Goal: Task Accomplishment & Management: Manage account settings

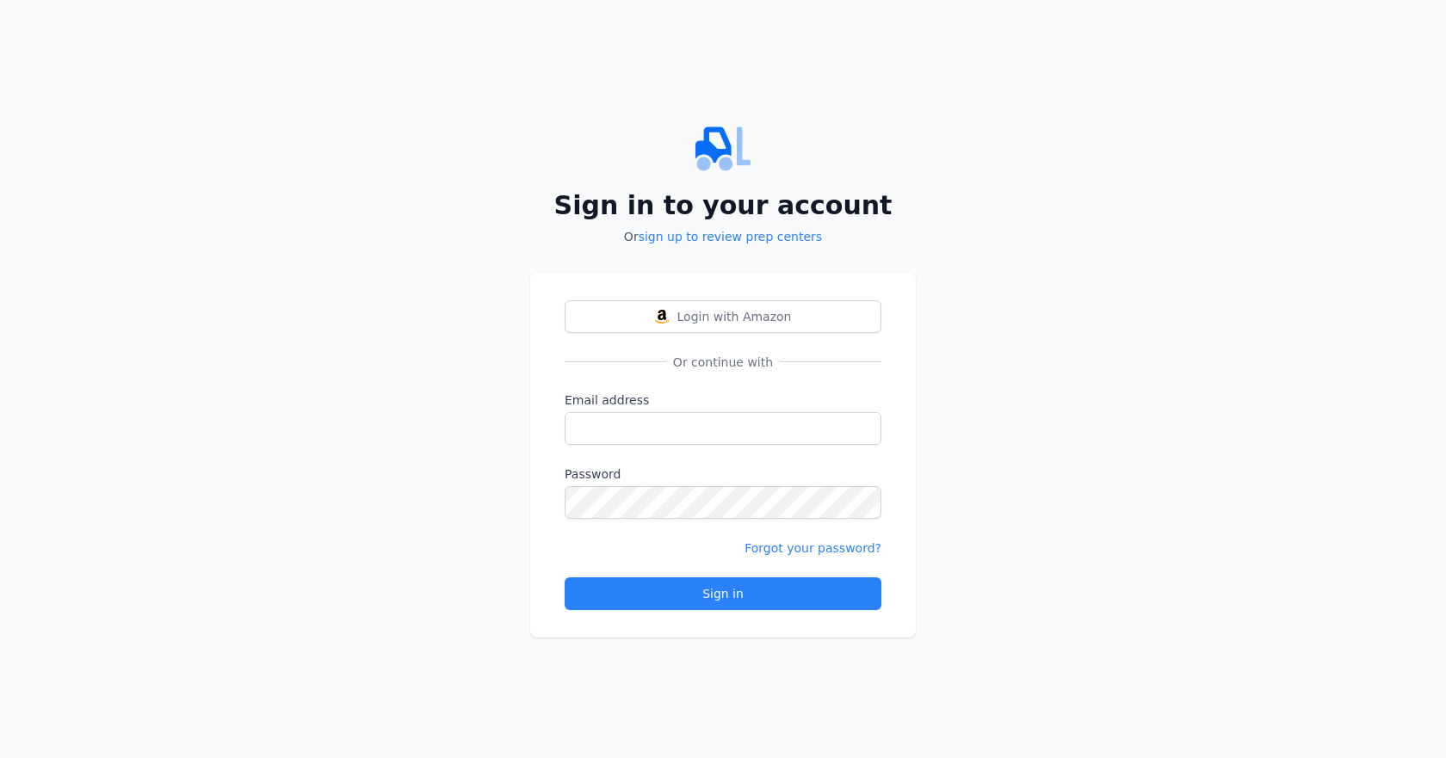
click at [709, 317] on span "Login with Amazon" at bounding box center [734, 316] width 114 height 17
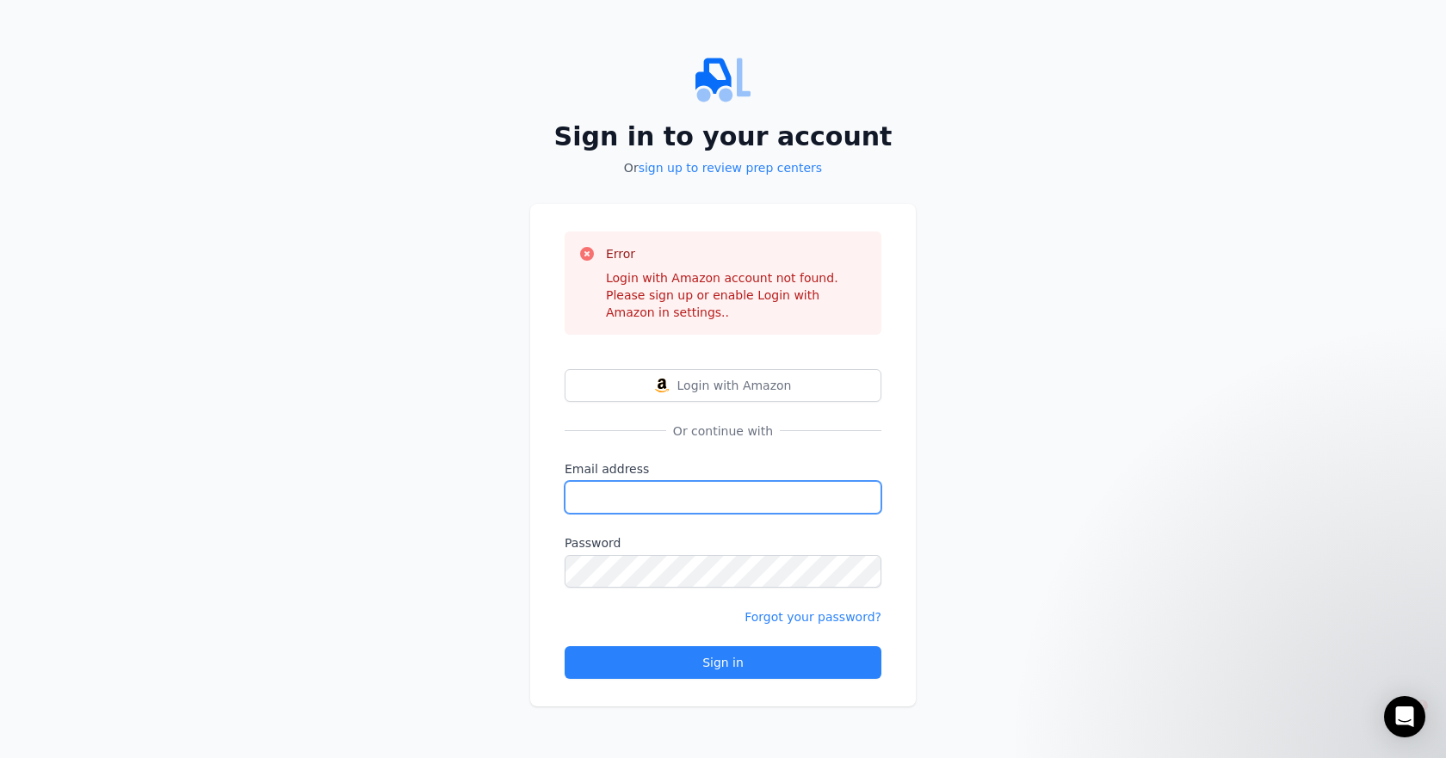
click at [590, 481] on input "Email address" at bounding box center [723, 497] width 317 height 33
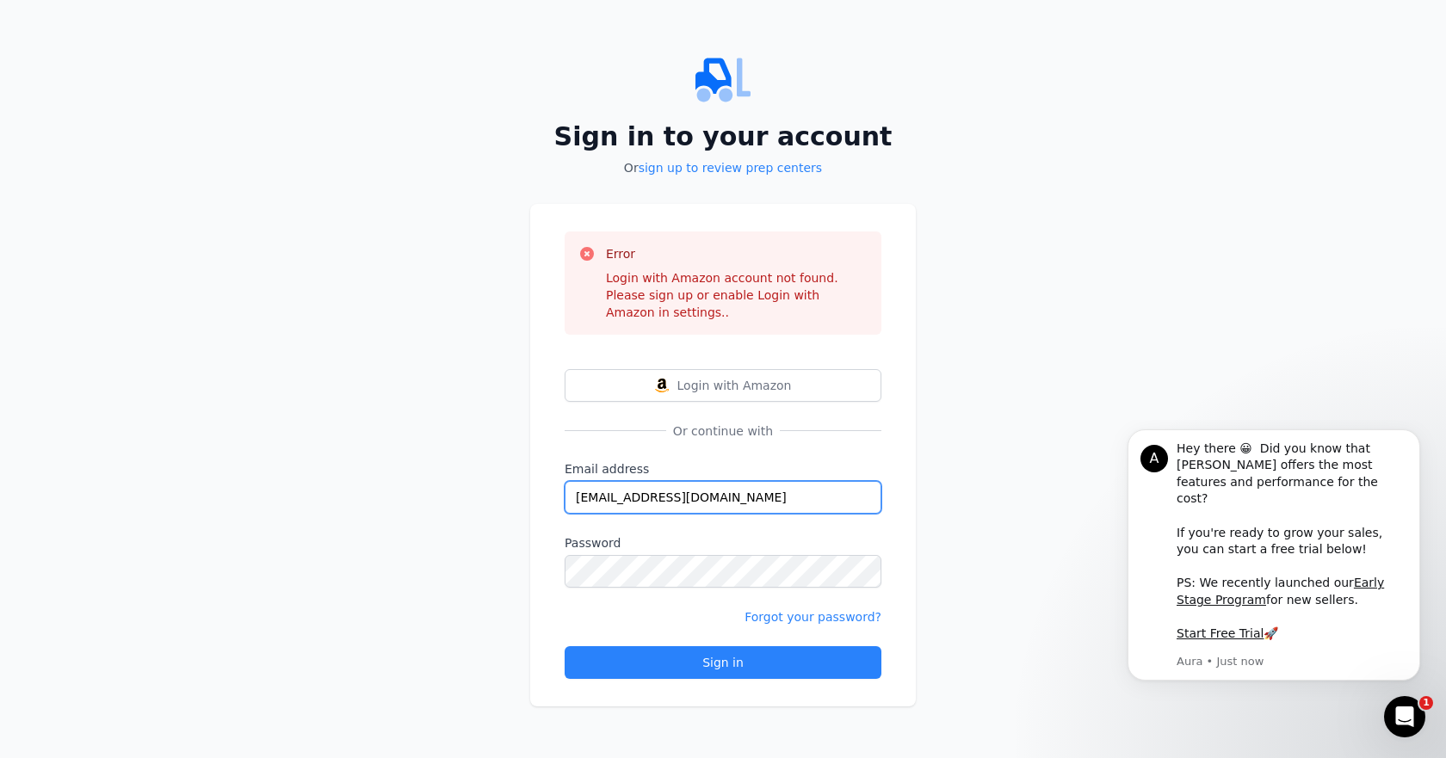
type input "[EMAIL_ADDRESS][DOMAIN_NAME]"
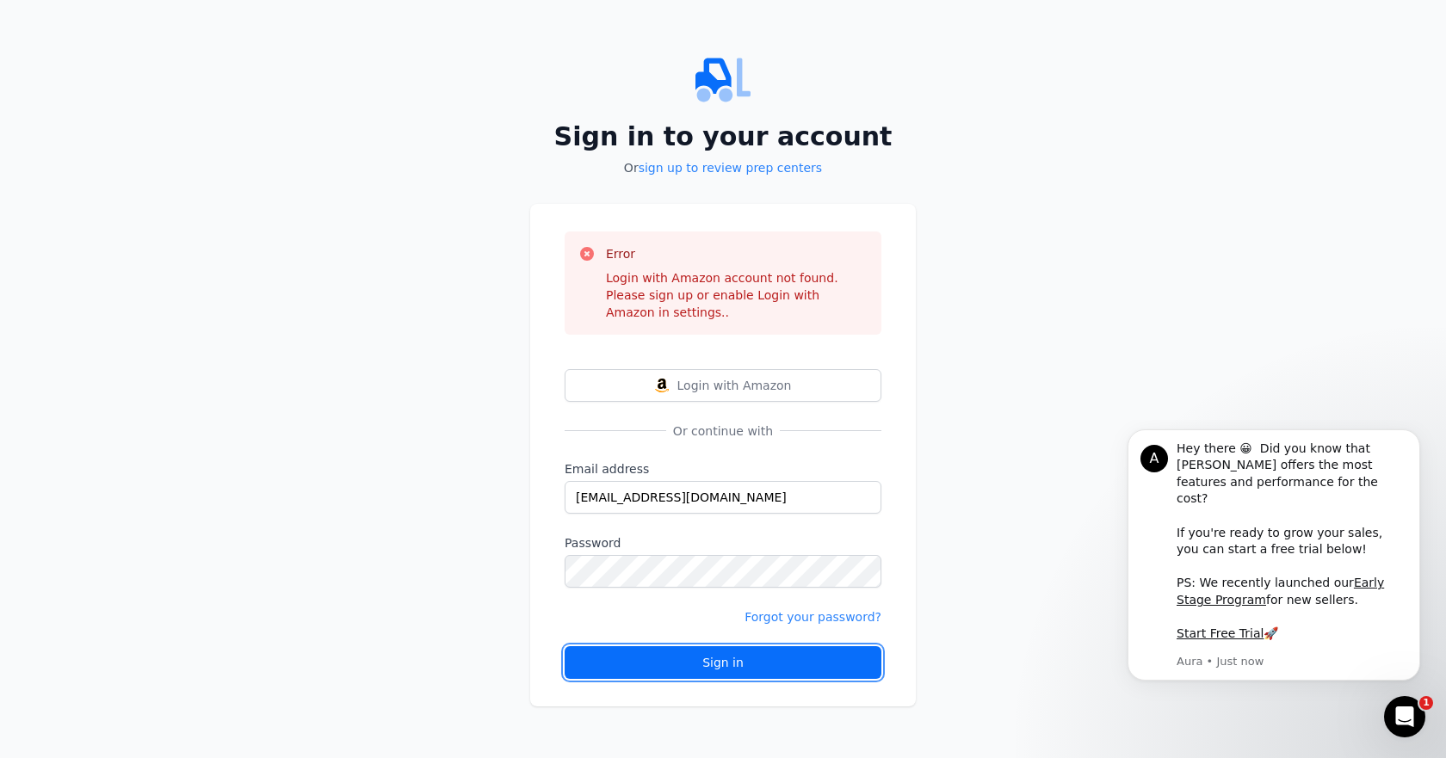
click at [763, 646] on button "Sign in" at bounding box center [723, 662] width 317 height 33
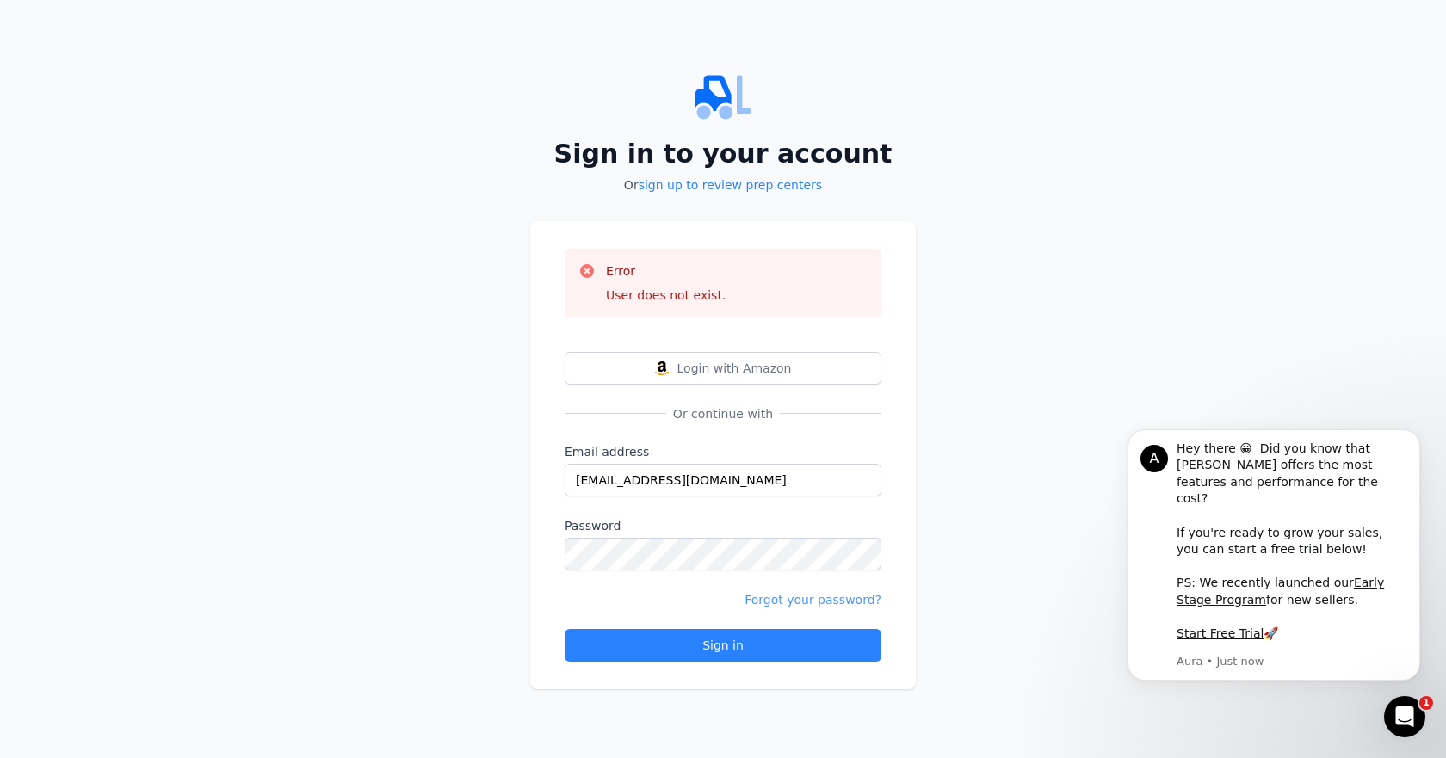
click at [812, 597] on link "Forgot your password?" at bounding box center [813, 600] width 137 height 14
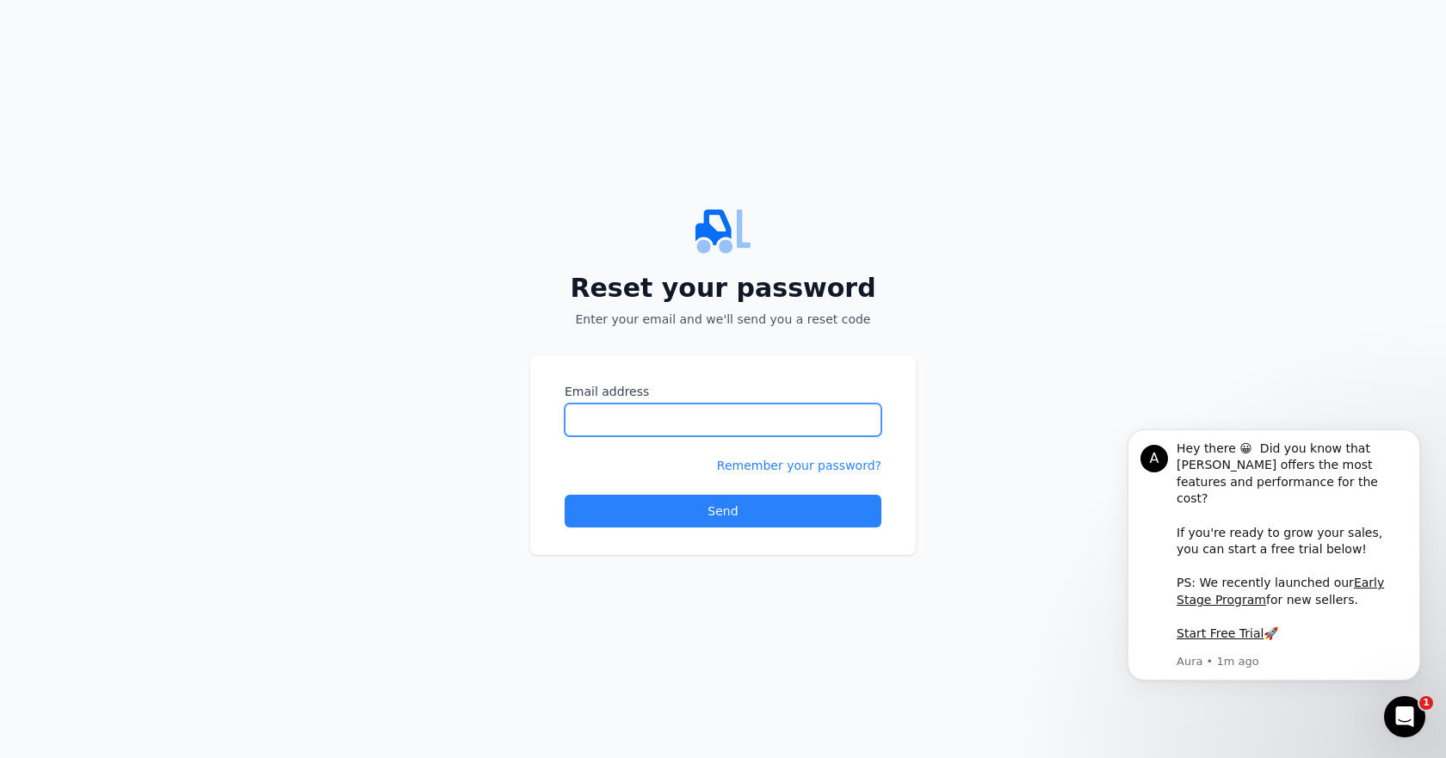
click at [583, 419] on input "Email address" at bounding box center [723, 420] width 317 height 33
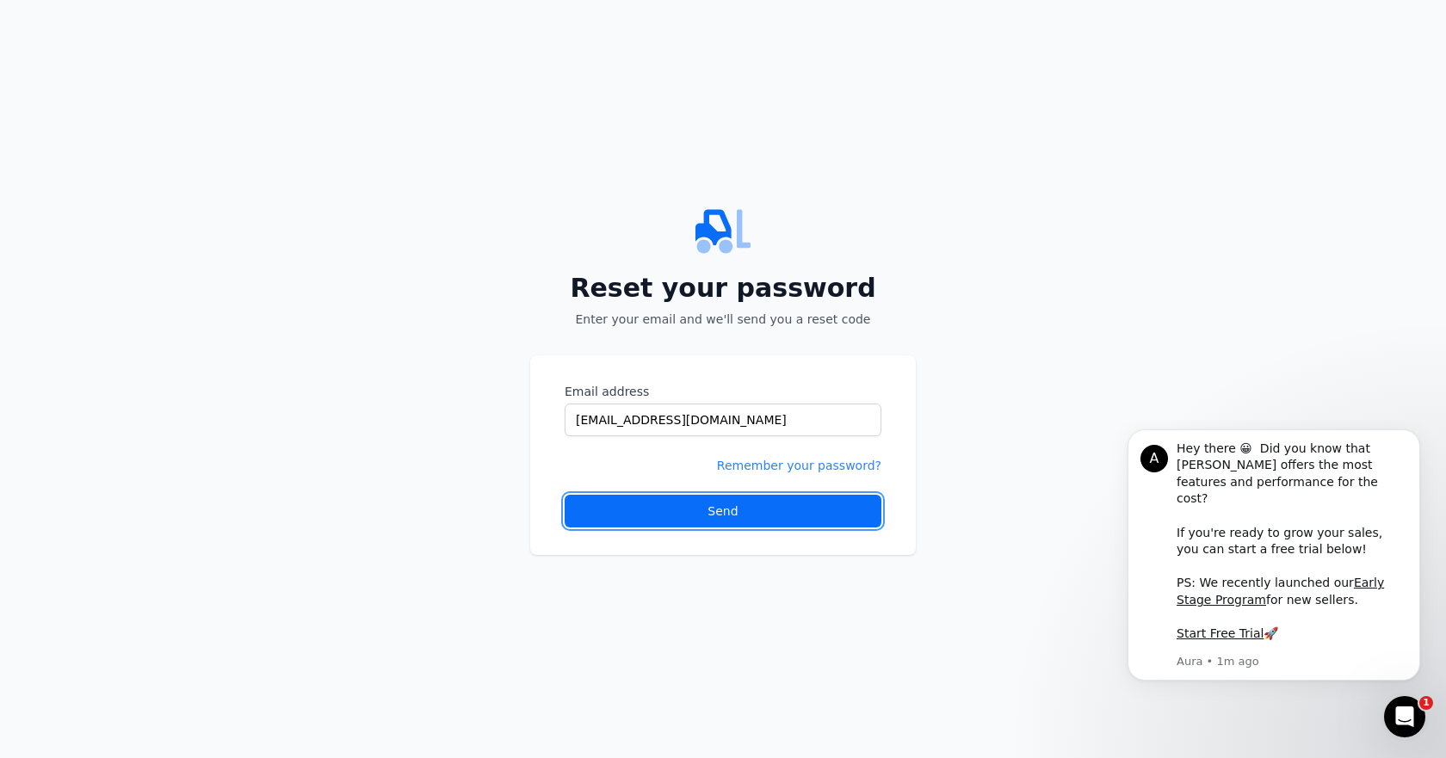
click at [733, 516] on div "Send" at bounding box center [723, 511] width 30 height 17
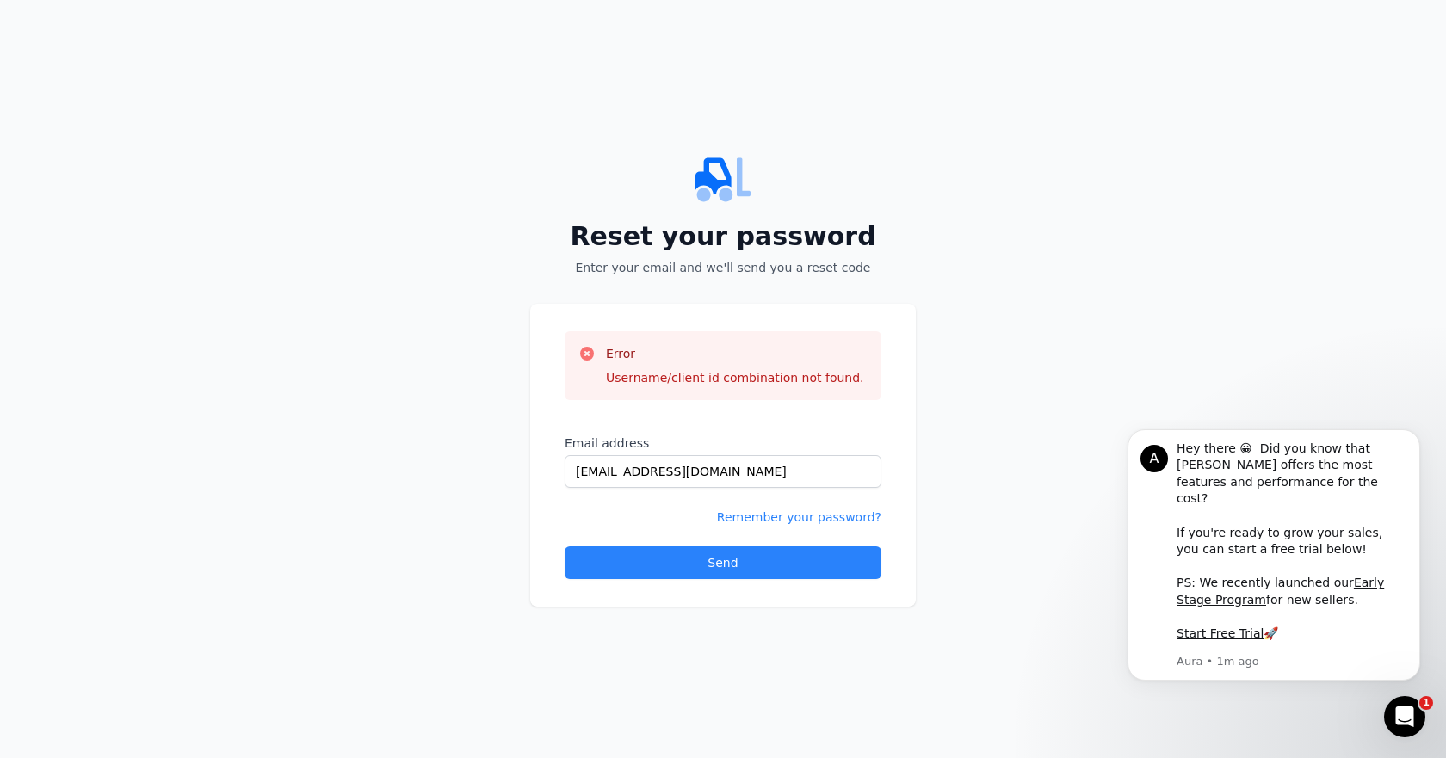
click at [635, 270] on p "Enter your email and we'll send you a reset code" at bounding box center [723, 267] width 386 height 17
drag, startPoint x: 651, startPoint y: 436, endPoint x: 648, endPoint y: 448, distance: 11.5
click at [650, 438] on label "Email address" at bounding box center [723, 443] width 317 height 17
click at [650, 455] on input "[EMAIL_ADDRESS][DOMAIN_NAME]" at bounding box center [723, 471] width 317 height 33
drag, startPoint x: 714, startPoint y: 474, endPoint x: 551, endPoint y: 473, distance: 163.6
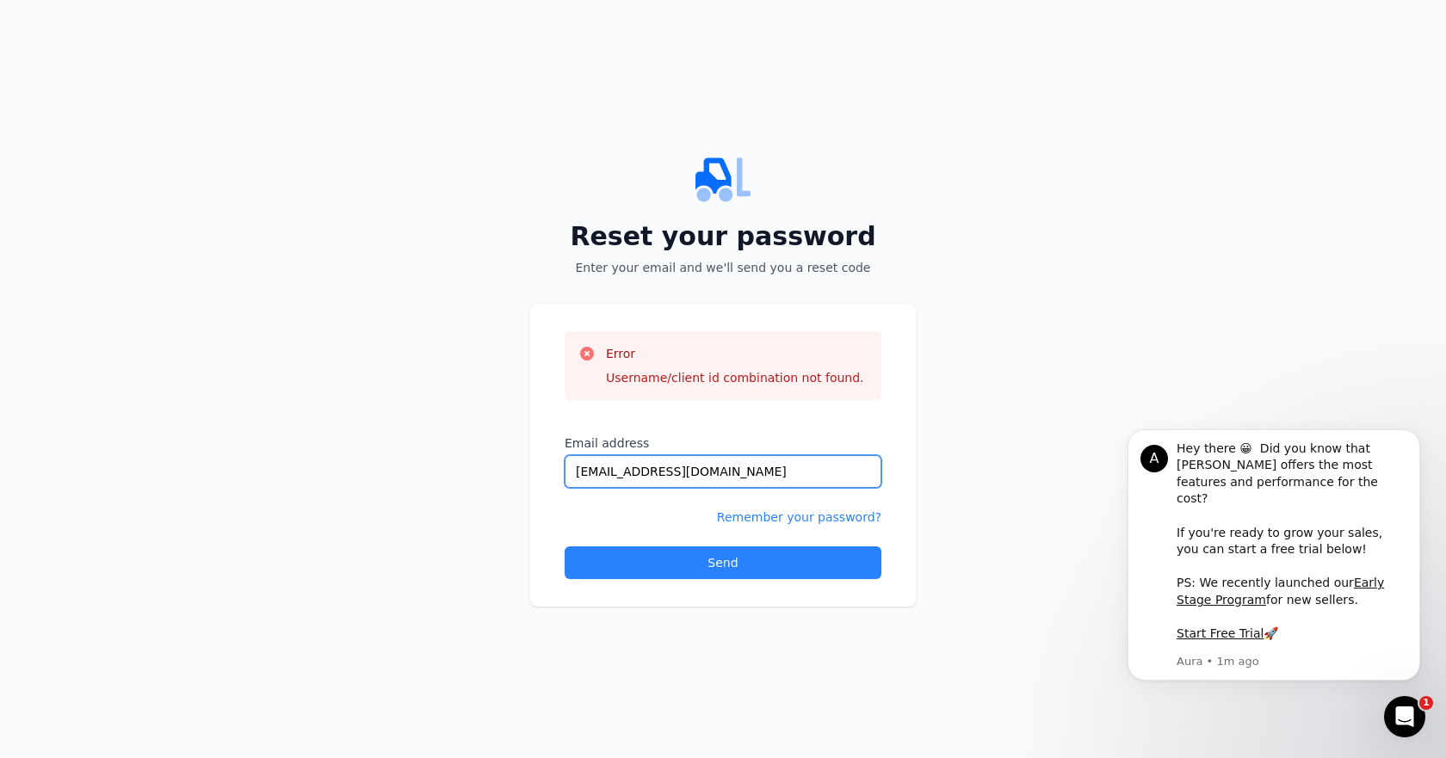
click at [551, 473] on div "Error Username/client id combination not found. Email address [EMAIL_ADDRESS][D…" at bounding box center [723, 455] width 386 height 303
click at [731, 479] on input "[EMAIL_ADDRESS][DOMAIN_NAME]" at bounding box center [723, 471] width 317 height 33
drag, startPoint x: 749, startPoint y: 475, endPoint x: 479, endPoint y: 475, distance: 269.4
click at [479, 475] on div "Reset your password Enter your email and we'll send you a reset code Error User…" at bounding box center [723, 379] width 1446 height 758
click at [644, 487] on input "[EMAIL_ADDRESS][DOMAIN_NAME]" at bounding box center [723, 471] width 317 height 33
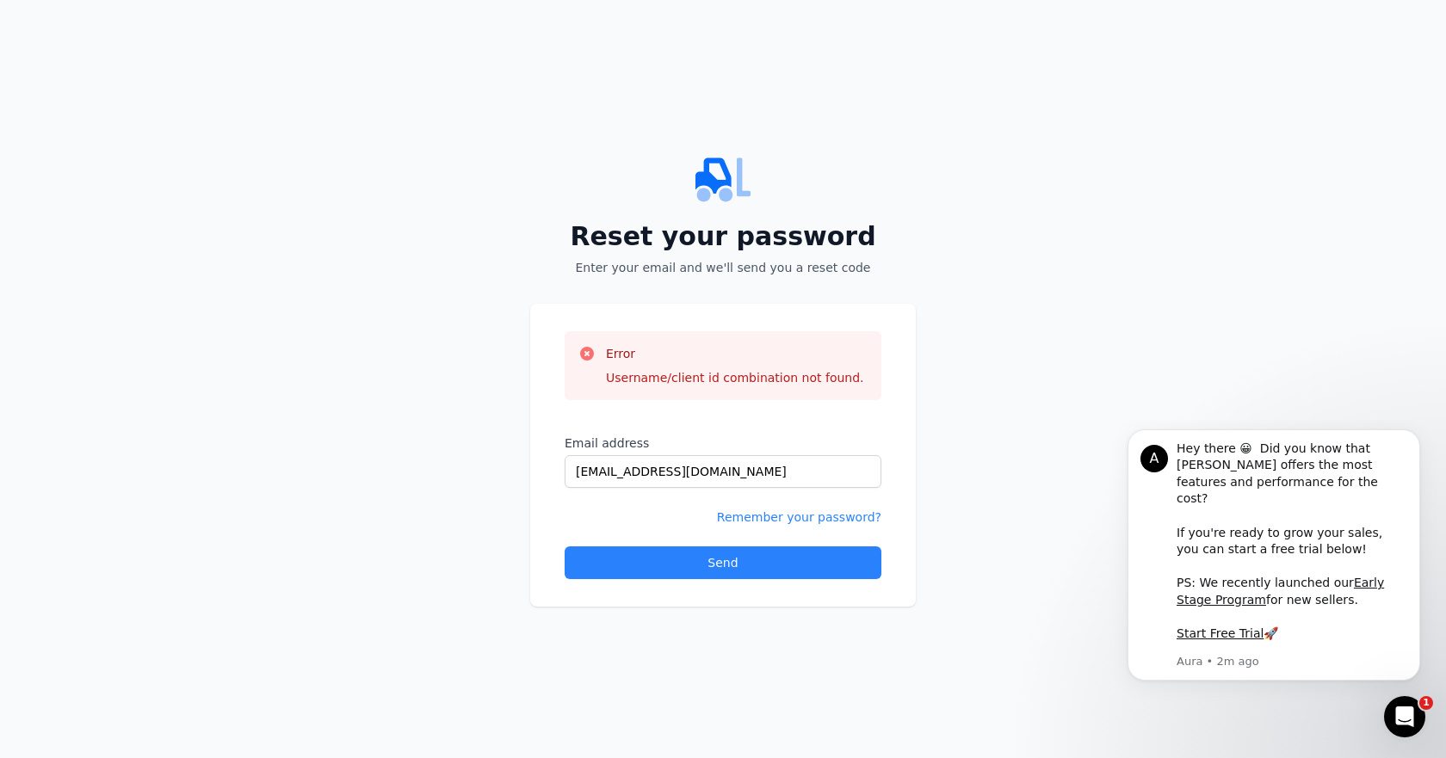
click at [683, 275] on p "Enter your email and we'll send you a reset code" at bounding box center [723, 267] width 386 height 17
click at [709, 469] on input "[EMAIL_ADDRESS][DOMAIN_NAME]" at bounding box center [723, 471] width 317 height 33
drag, startPoint x: 733, startPoint y: 479, endPoint x: 428, endPoint y: 471, distance: 304.8
click at [431, 473] on div "Reset your password Enter your email and we'll send you a reset code Error User…" at bounding box center [723, 379] width 1446 height 758
type input "[EMAIL_ADDRESS][DOMAIN_NAME]"
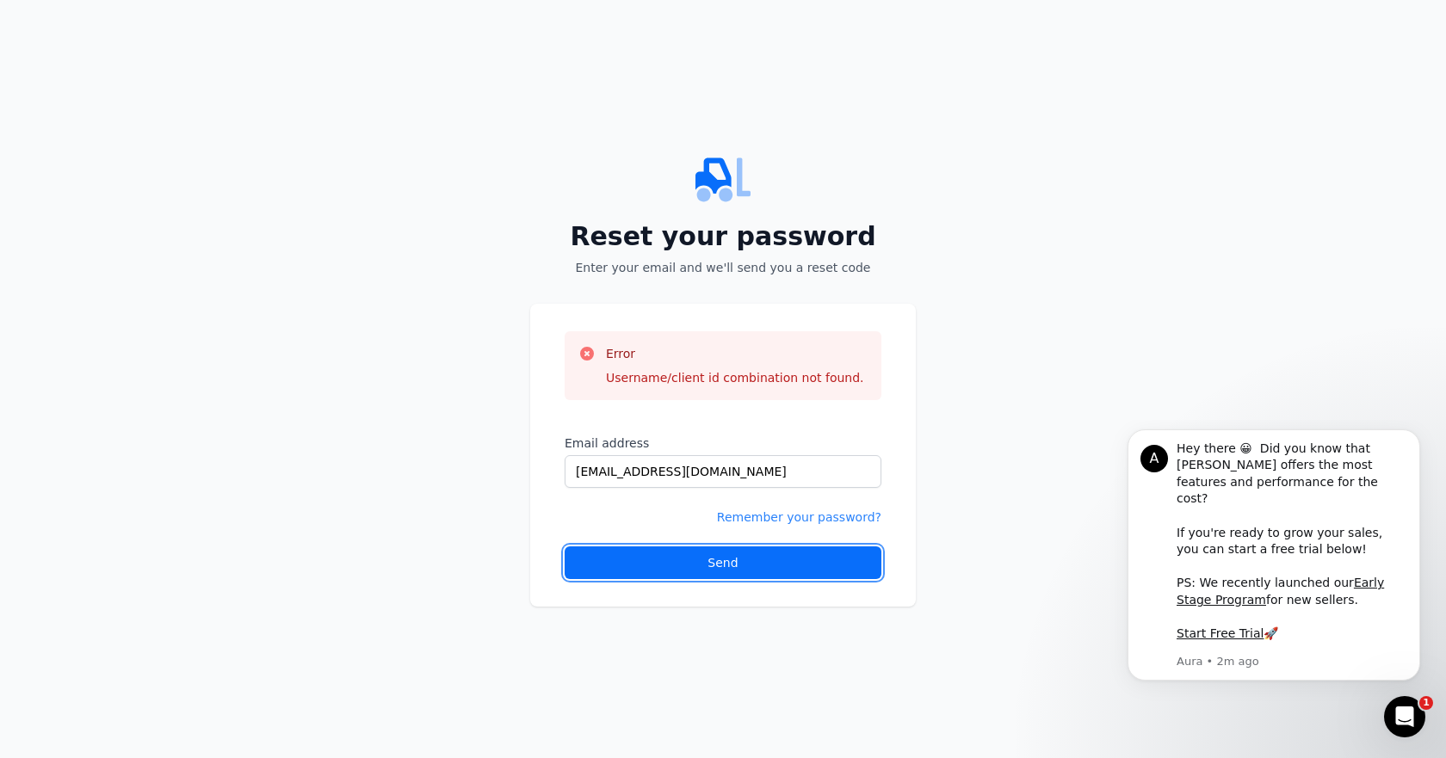
click at [715, 572] on button "Send" at bounding box center [723, 563] width 317 height 33
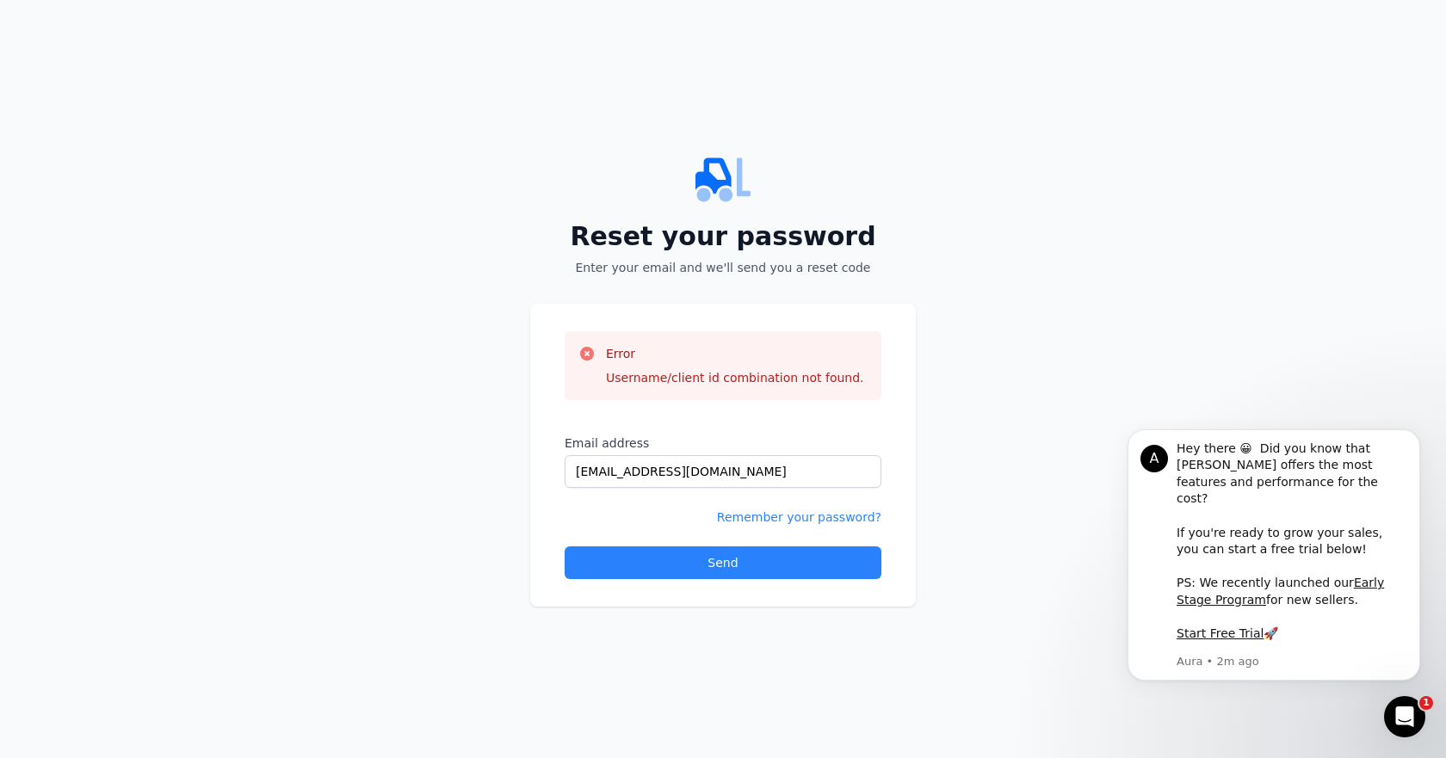
click at [649, 275] on p "Enter your email and we'll send you a reset code" at bounding box center [723, 267] width 386 height 17
click at [819, 517] on link "Remember your password?" at bounding box center [799, 517] width 164 height 14
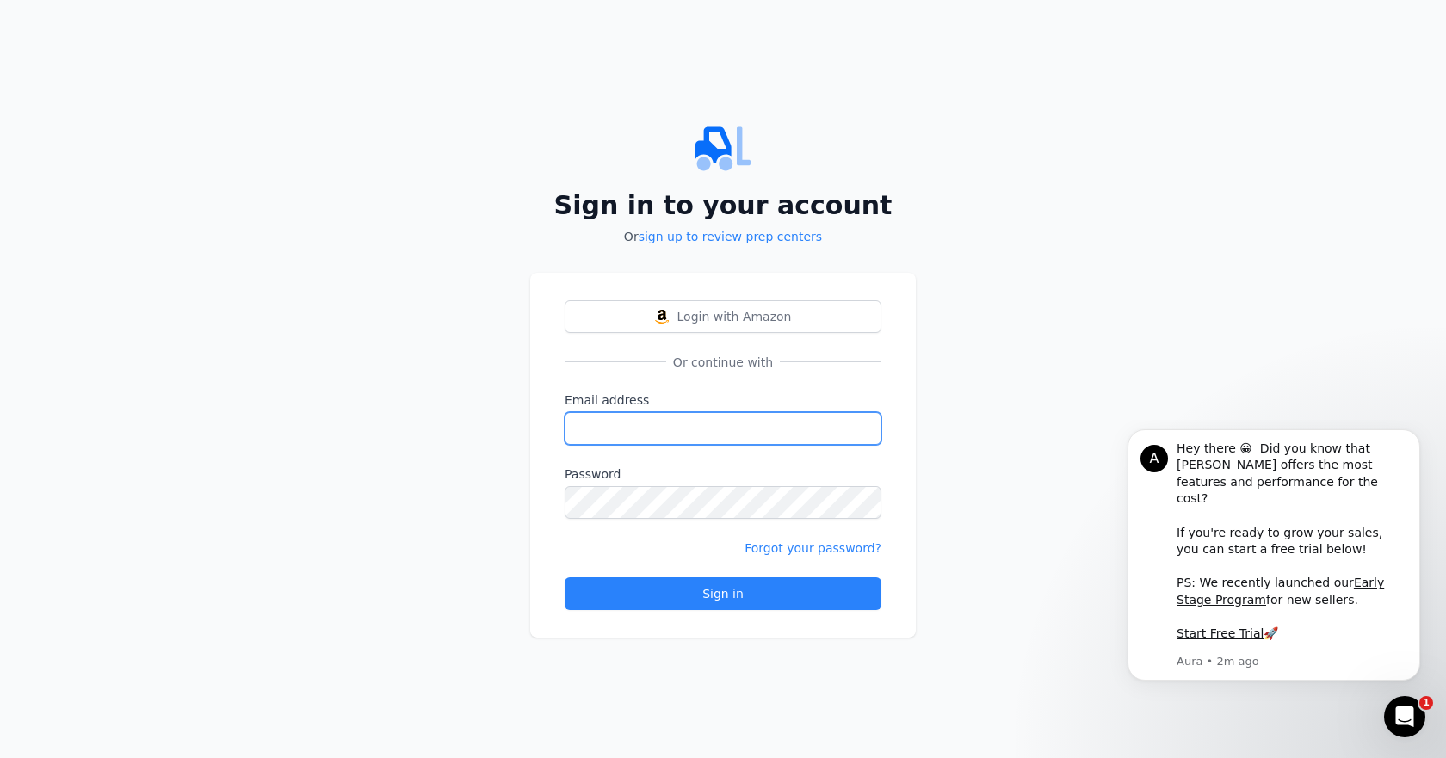
click at [606, 419] on input "Email address" at bounding box center [723, 428] width 317 height 33
type input "[EMAIL_ADDRESS][DOMAIN_NAME]"
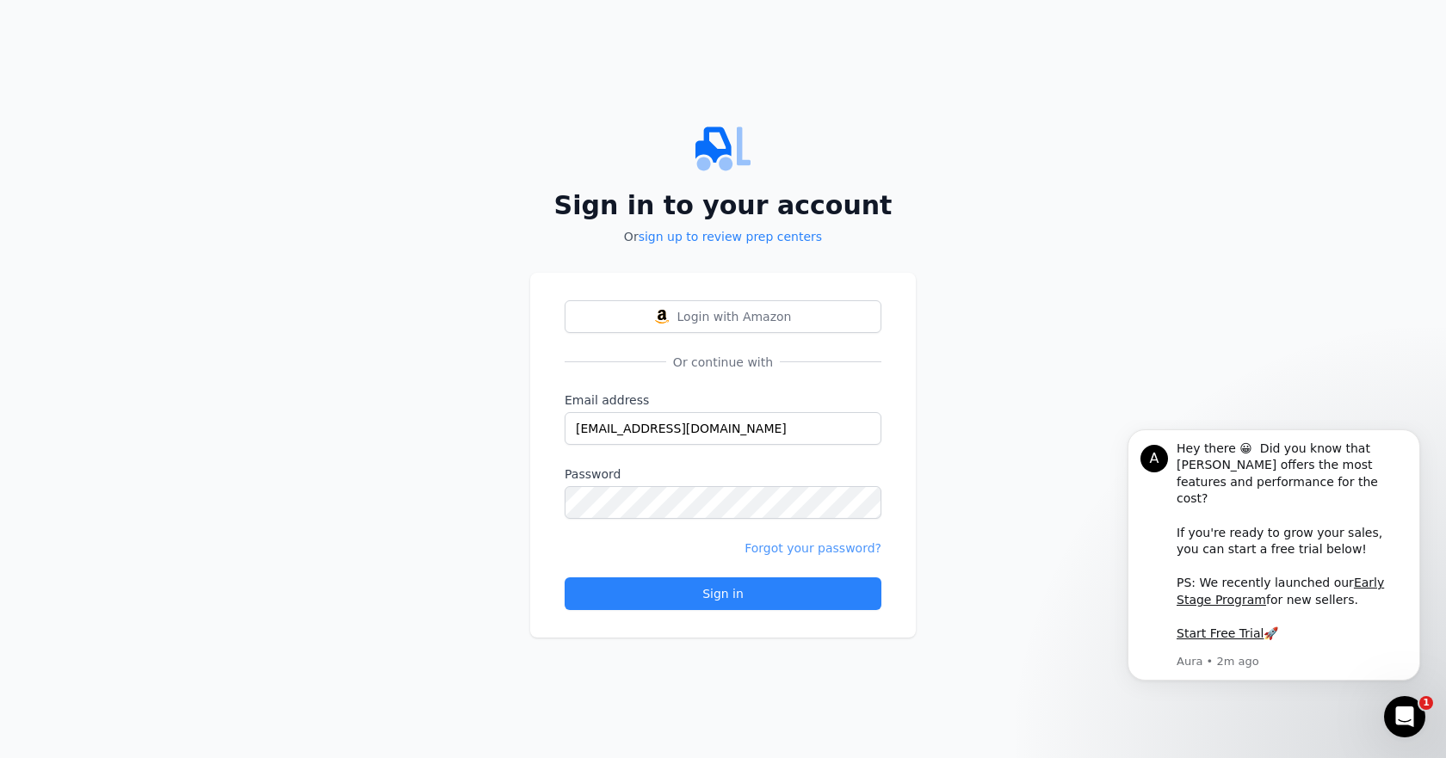
click at [851, 550] on link "Forgot your password?" at bounding box center [813, 548] width 137 height 14
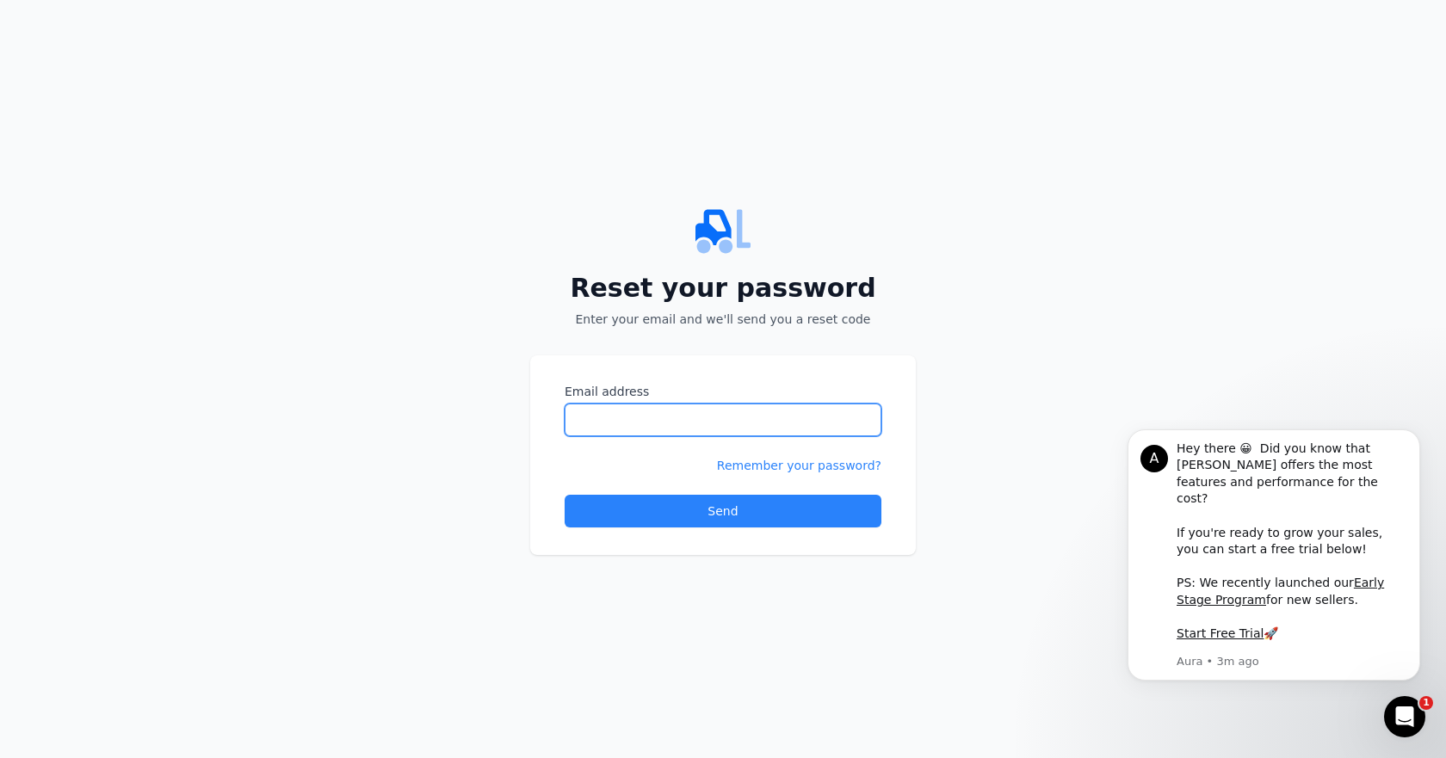
click at [589, 411] on input "Email address" at bounding box center [723, 420] width 317 height 33
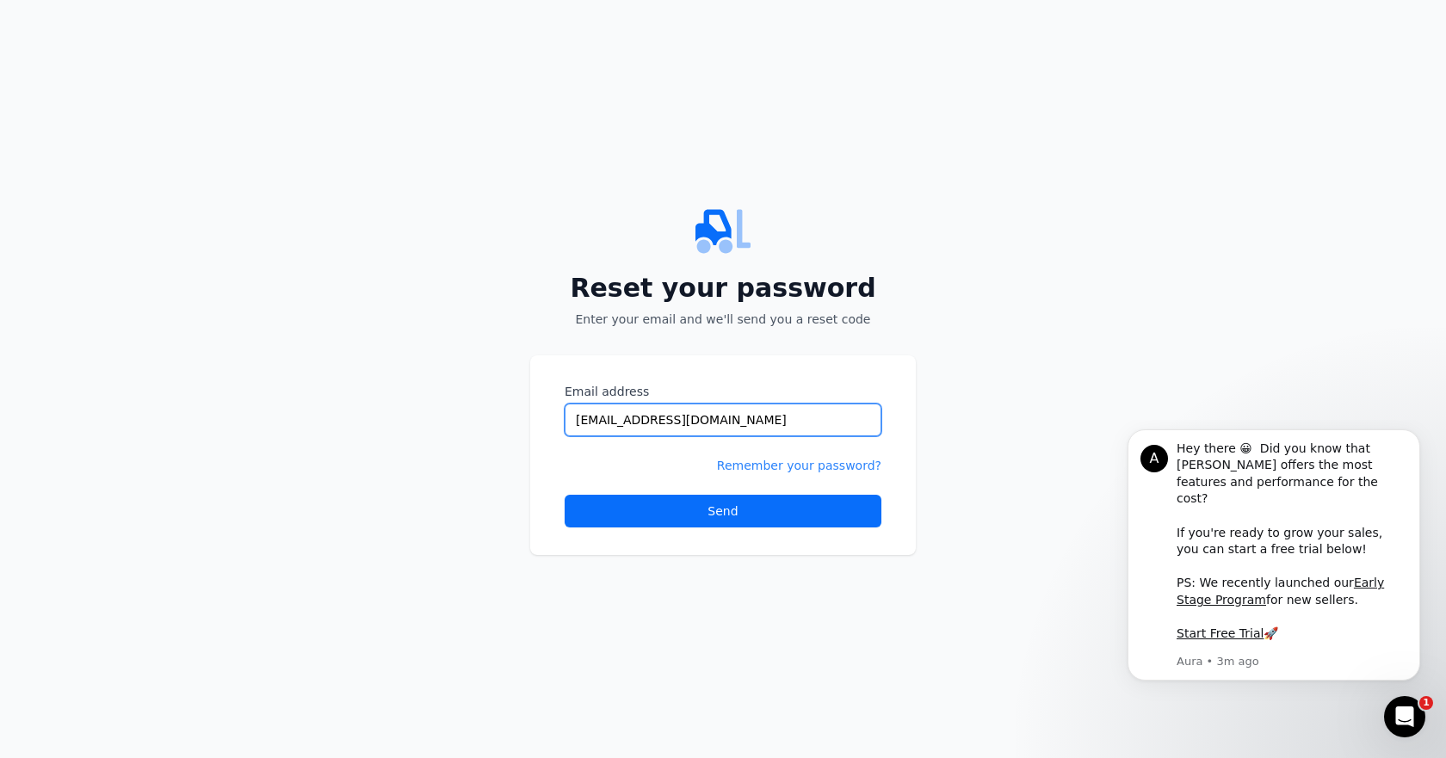
type input "[EMAIL_ADDRESS][DOMAIN_NAME]"
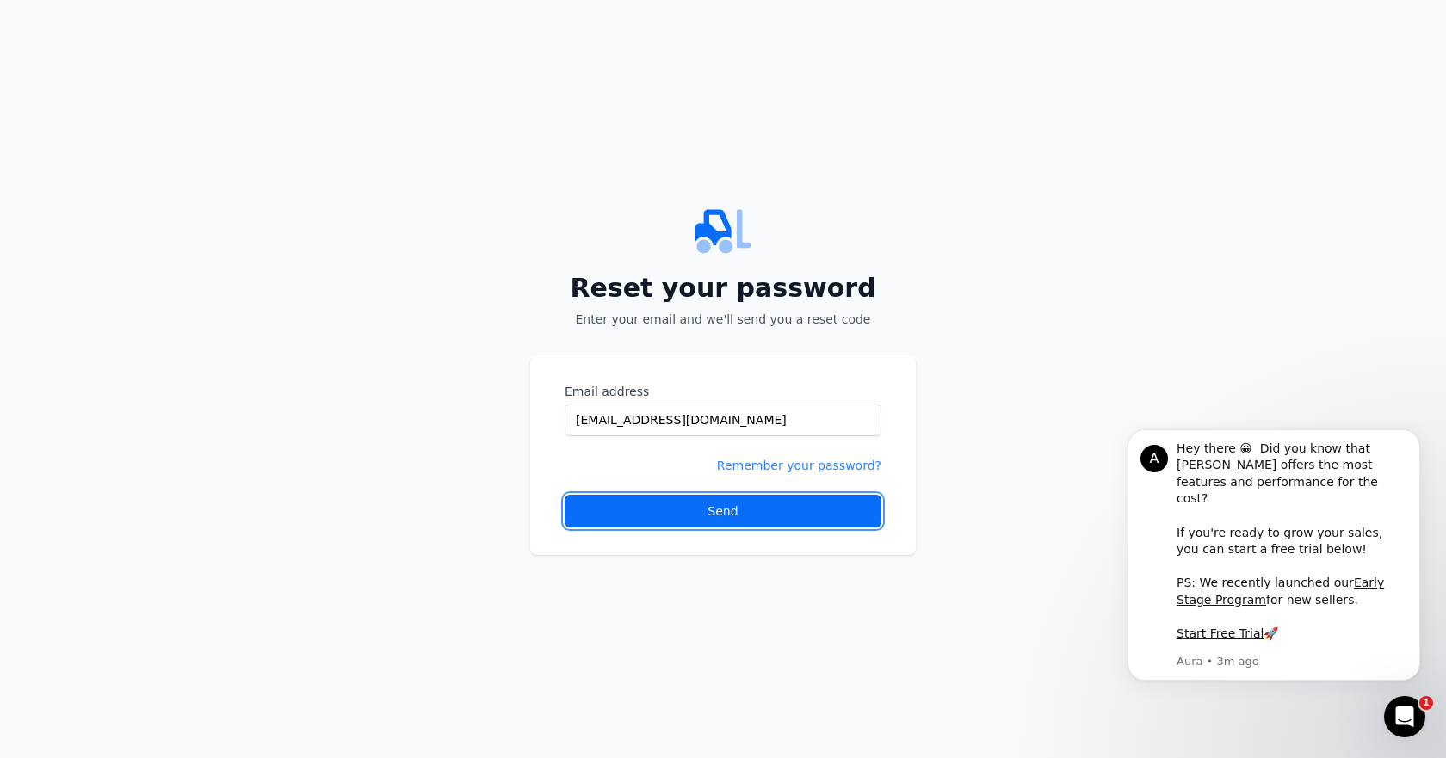
click at [634, 511] on button "Send" at bounding box center [723, 511] width 317 height 33
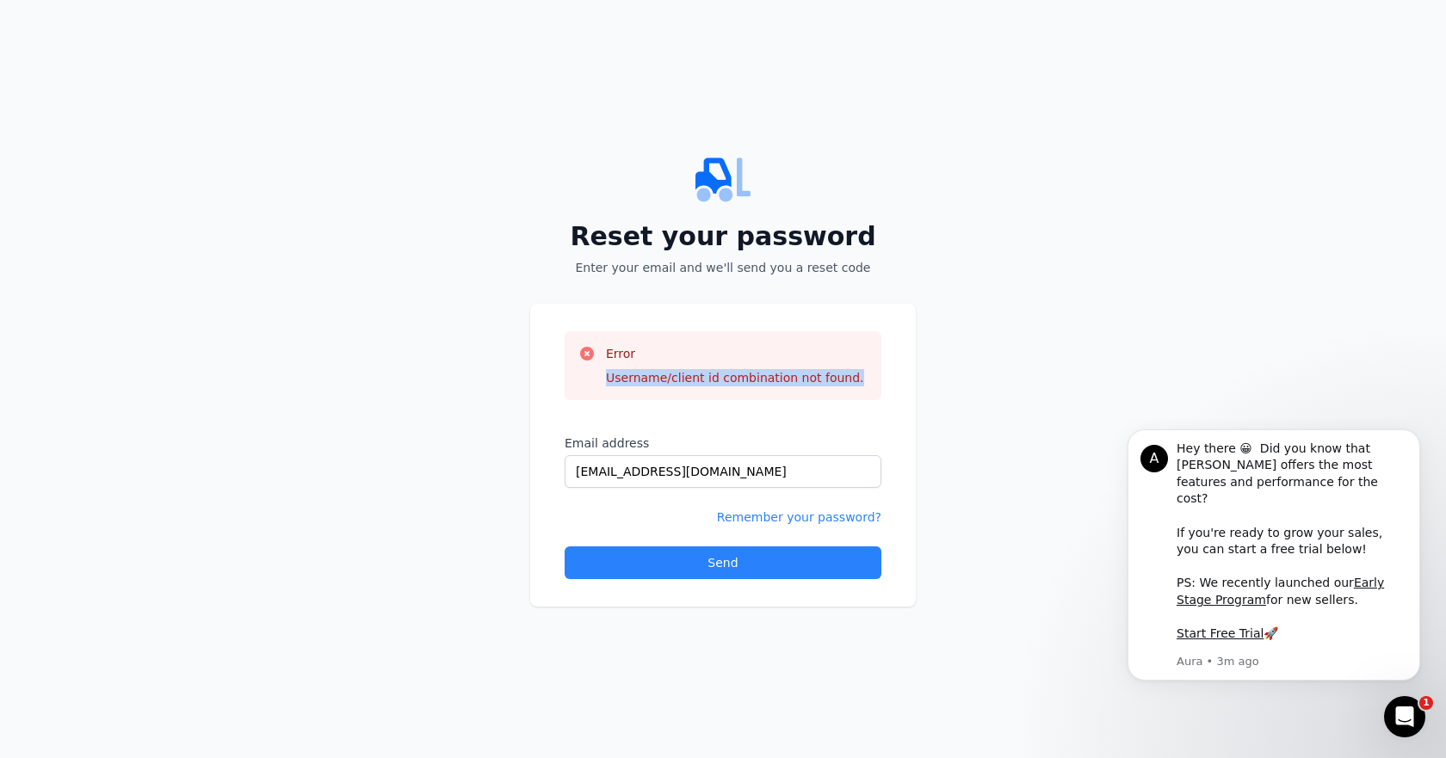
drag, startPoint x: 841, startPoint y: 378, endPoint x: 603, endPoint y: 376, distance: 237.6
click at [603, 376] on div "Error Username/client id combination not found." at bounding box center [722, 365] width 289 height 41
copy div "Username/client id combination not found."
